Goal: Information Seeking & Learning: Learn about a topic

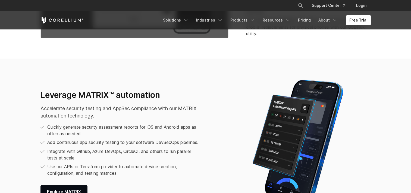
scroll to position [680, 0]
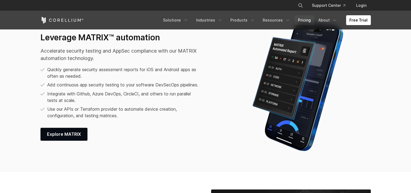
click at [311, 24] on link "Pricing" at bounding box center [304, 20] width 19 height 10
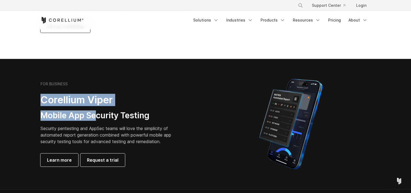
drag, startPoint x: 73, startPoint y: 112, endPoint x: 131, endPoint y: 123, distance: 58.2
click at [129, 123] on div "FOR BUSINESS Corellium Viper Mobile App Security Testing Security pentesting an…" at bounding box center [120, 123] width 171 height 85
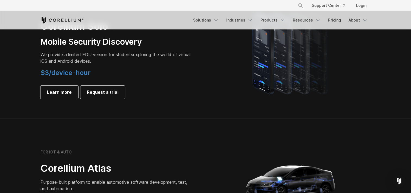
scroll to position [381, 0]
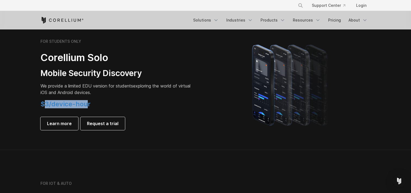
drag, startPoint x: 43, startPoint y: 102, endPoint x: 128, endPoint y: 106, distance: 85.5
click at [126, 106] on h4 "$3/device-hour" at bounding box center [117, 104] width 152 height 8
drag, startPoint x: 128, startPoint y: 106, endPoint x: 150, endPoint y: 109, distance: 22.6
click at [134, 106] on h4 "$3/device-hour" at bounding box center [117, 104] width 152 height 8
click at [209, 117] on div at bounding box center [291, 84] width 171 height 95
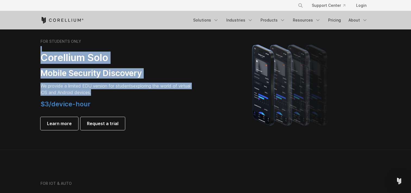
drag, startPoint x: 171, startPoint y: 92, endPoint x: 36, endPoint y: 50, distance: 140.9
click at [36, 50] on div "FOR STUDENTS ONLY Corellium Solo Mobile Security Discovery We provide a limited…" at bounding box center [120, 84] width 171 height 91
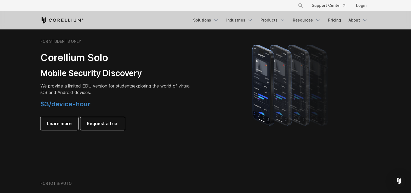
drag, startPoint x: 36, startPoint y: 50, endPoint x: 174, endPoint y: 114, distance: 152.2
click at [174, 114] on div "$3/device-hour Learn more Request a trial" at bounding box center [117, 115] width 152 height 30
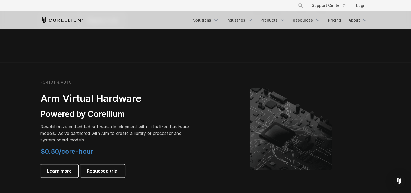
scroll to position [489, 0]
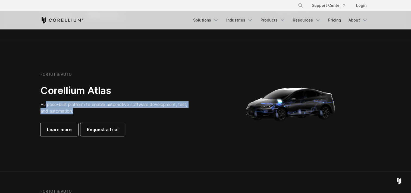
drag, startPoint x: 55, startPoint y: 105, endPoint x: 184, endPoint y: 111, distance: 128.8
click at [183, 111] on p "Purpose-built platform to enable automotive software development, test, and aut…" at bounding box center [117, 107] width 152 height 13
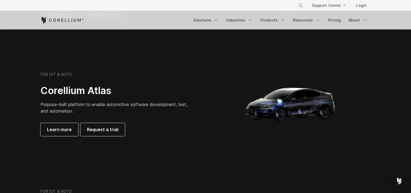
drag, startPoint x: 184, startPoint y: 111, endPoint x: 191, endPoint y: 120, distance: 11.8
click at [191, 120] on div "FOR IOT & AUTO Corellium Atlas Purpose-built platform to enable automotive soft…" at bounding box center [117, 104] width 152 height 64
click at [201, 134] on div "FOR IOT & AUTO Corellium Atlas Purpose-built platform to enable automotive soft…" at bounding box center [120, 104] width 171 height 64
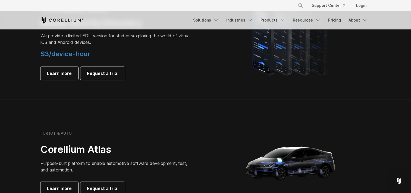
scroll to position [354, 0]
